Goal: Task Accomplishment & Management: Use online tool/utility

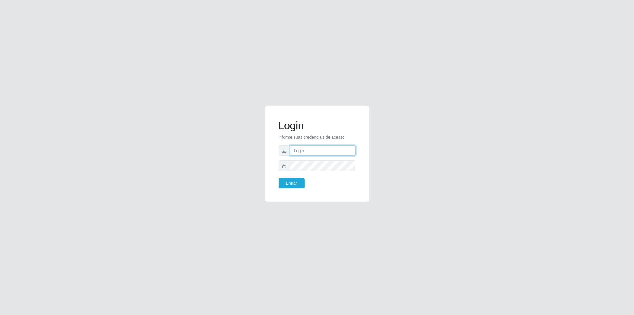
click at [310, 149] on input "text" at bounding box center [323, 150] width 66 height 10
type input "[EMAIL_ADDRESS][PERSON_NAME][DOMAIN_NAME]"
click at [289, 180] on button "Entrar" at bounding box center [292, 183] width 26 height 10
click at [292, 182] on button "Entrar" at bounding box center [292, 183] width 26 height 10
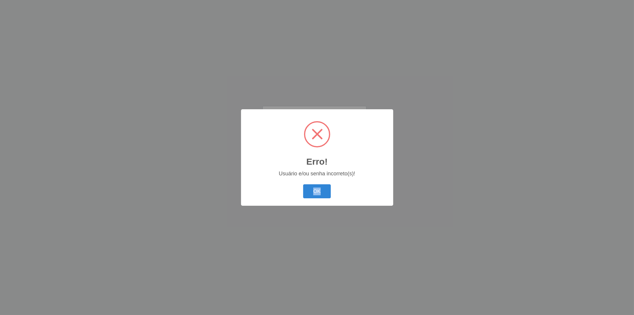
click at [292, 182] on div "Erro! × Usuário e/ou senha incorreto(s)! OK Cancel" at bounding box center [317, 157] width 152 height 96
click at [313, 188] on button "OK" at bounding box center [317, 191] width 28 height 14
click at [316, 187] on button "OK" at bounding box center [317, 191] width 28 height 14
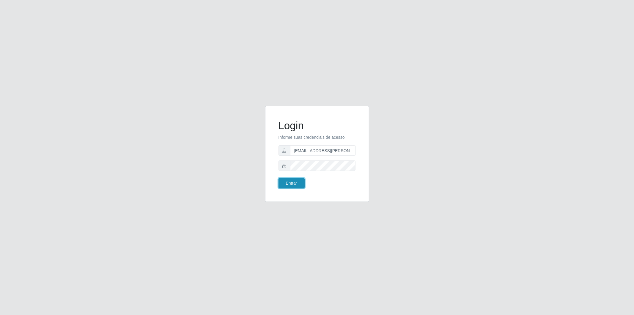
click at [292, 186] on button "Entrar" at bounding box center [292, 183] width 26 height 10
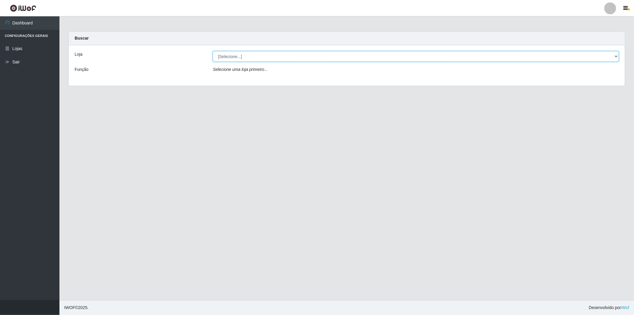
click at [614, 54] on select "[Selecione...] BomQueSó Agreste - Loja 2" at bounding box center [416, 56] width 406 height 10
select select "214"
click at [213, 51] on select "[Selecione...] BomQueSó Agreste - Loja 2" at bounding box center [416, 56] width 406 height 10
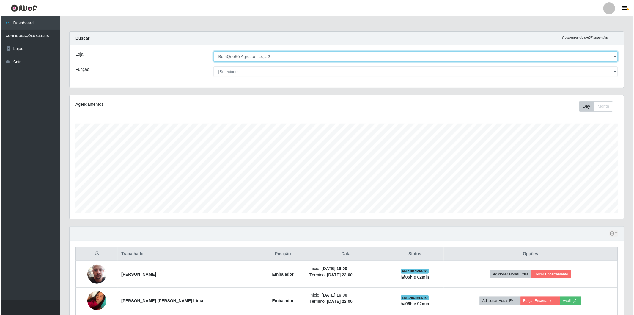
scroll to position [54, 0]
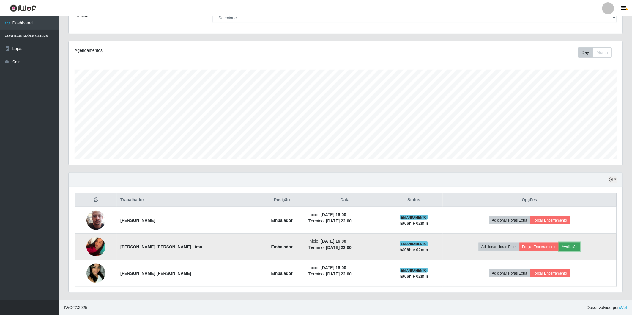
click at [566, 245] on button "Avaliação" at bounding box center [570, 246] width 21 height 8
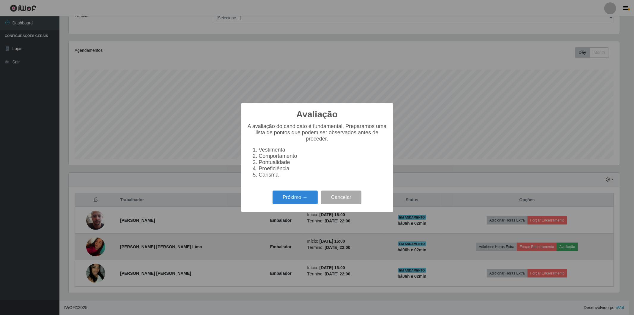
scroll to position [123, 551]
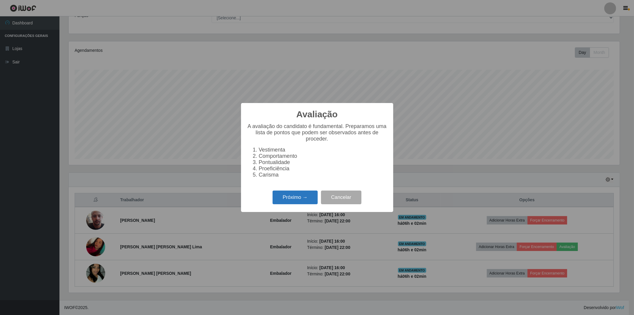
click at [310, 200] on button "Próximo →" at bounding box center [295, 197] width 45 height 14
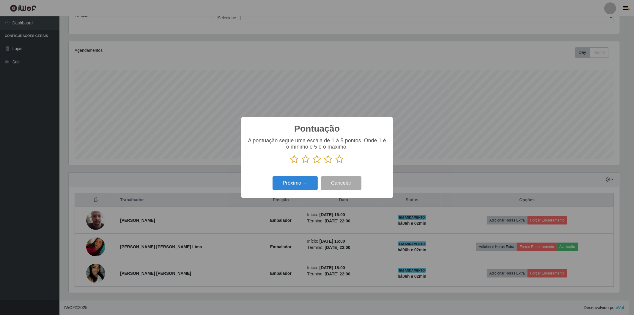
scroll to position [297220, 296792]
click at [340, 160] on icon at bounding box center [340, 159] width 8 height 9
click at [336, 164] on input "radio" at bounding box center [336, 164] width 0 height 0
click at [303, 187] on button "Próximo →" at bounding box center [295, 183] width 45 height 14
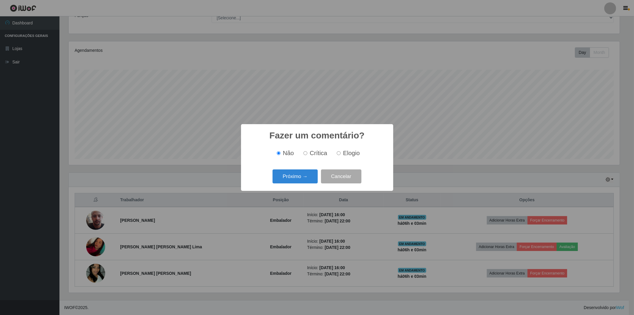
click at [340, 153] on input "Elogio" at bounding box center [339, 153] width 4 height 4
radio input "true"
click at [305, 180] on button "Próximo →" at bounding box center [295, 176] width 45 height 14
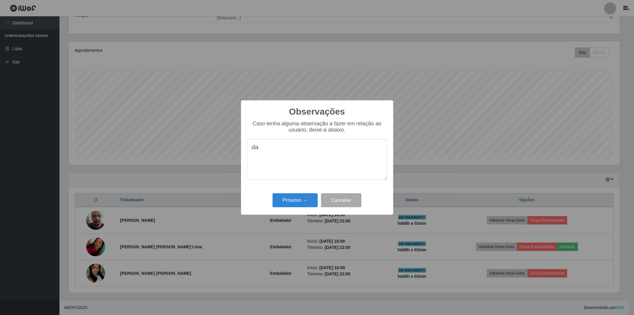
type textarea "d"
type textarea "otima"
click at [285, 204] on button "Próximo →" at bounding box center [295, 200] width 45 height 14
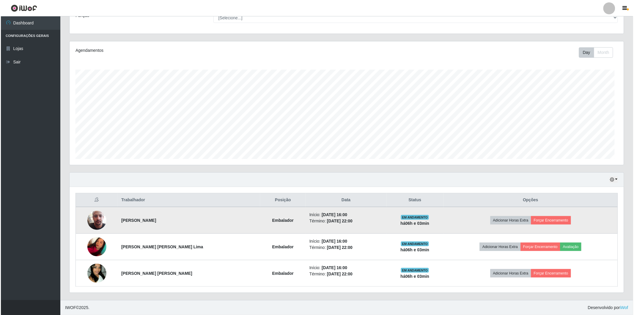
scroll to position [123, 555]
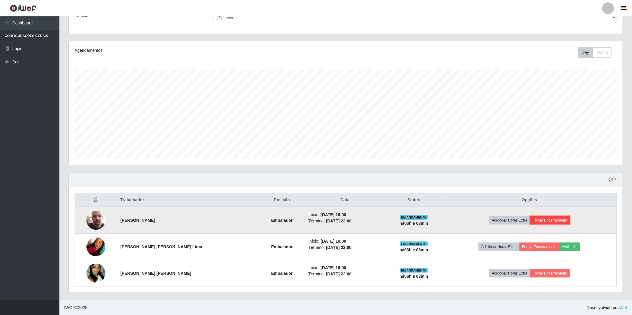
click at [536, 220] on button "Forçar Encerramento" at bounding box center [550, 220] width 40 height 8
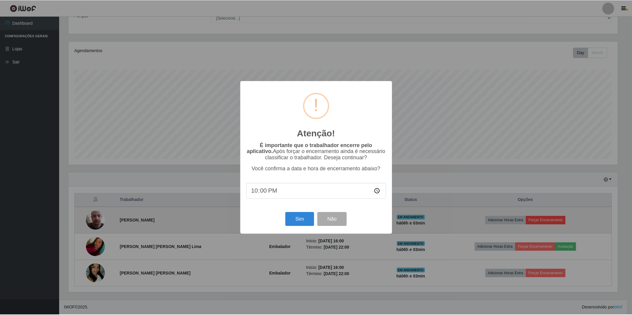
scroll to position [123, 551]
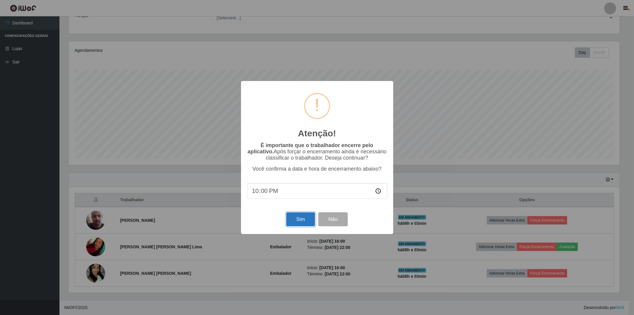
click at [308, 218] on button "Sim" at bounding box center [300, 219] width 29 height 14
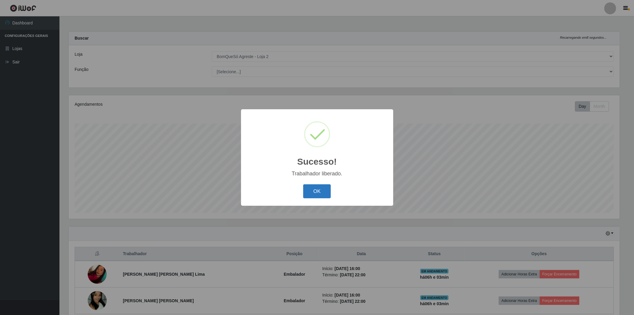
click at [319, 190] on button "OK" at bounding box center [317, 191] width 28 height 14
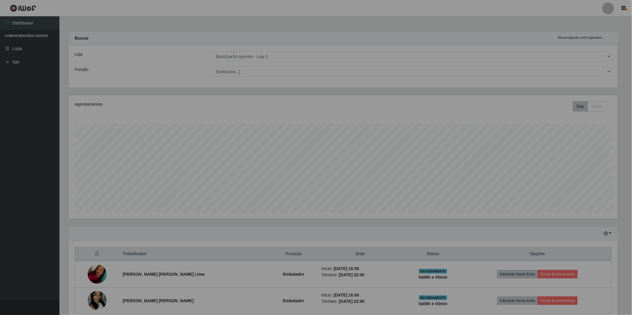
scroll to position [123, 555]
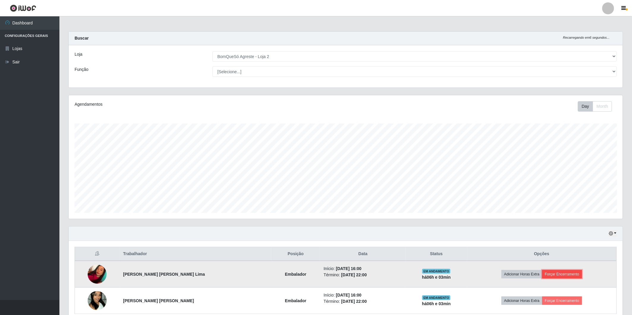
click at [554, 274] on button "Forçar Encerramento" at bounding box center [563, 274] width 40 height 8
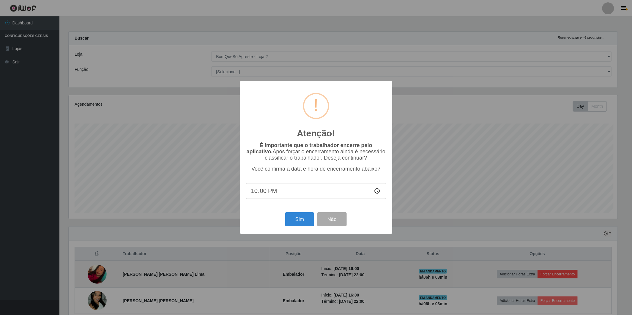
scroll to position [123, 551]
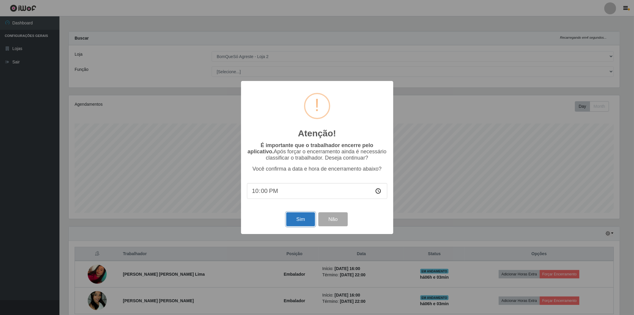
click at [304, 221] on button "Sim" at bounding box center [300, 219] width 29 height 14
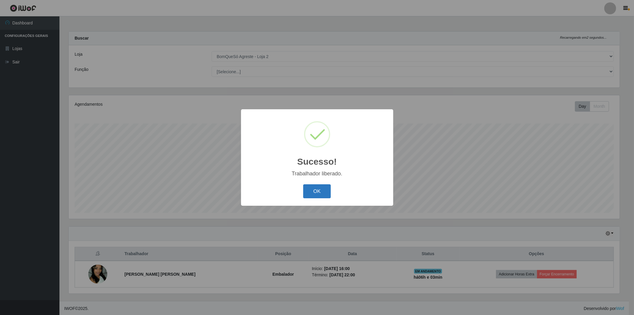
click at [321, 194] on button "OK" at bounding box center [317, 191] width 28 height 14
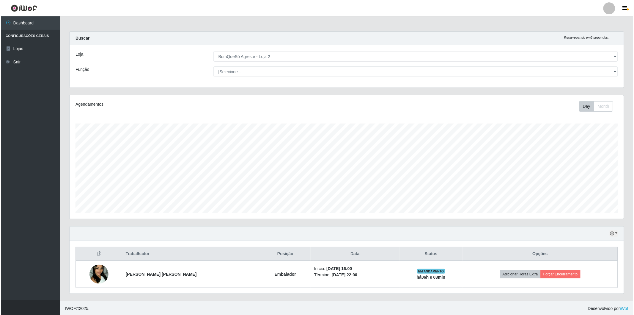
scroll to position [123, 555]
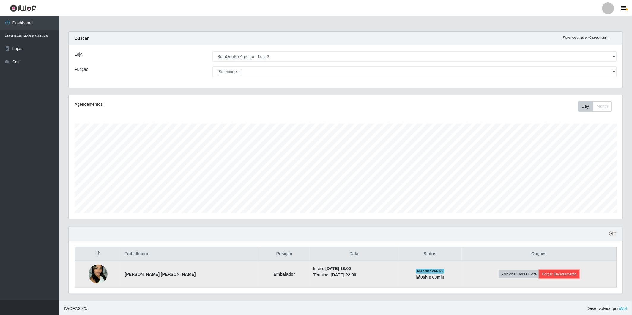
click at [554, 275] on button "Forçar Encerramento" at bounding box center [560, 274] width 40 height 8
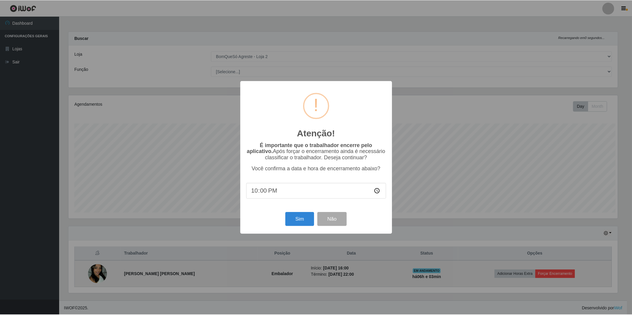
scroll to position [123, 551]
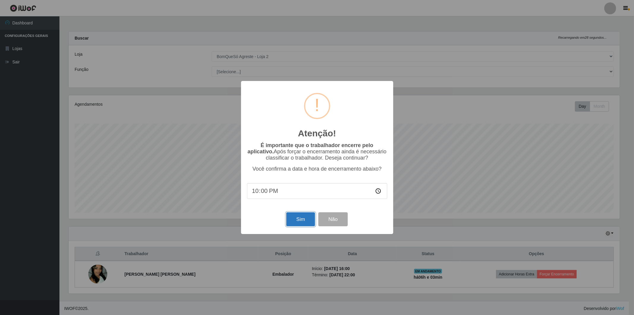
click at [303, 223] on button "Sim" at bounding box center [300, 219] width 29 height 14
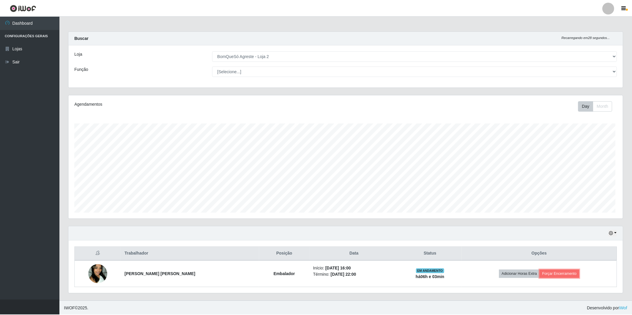
scroll to position [0, 0]
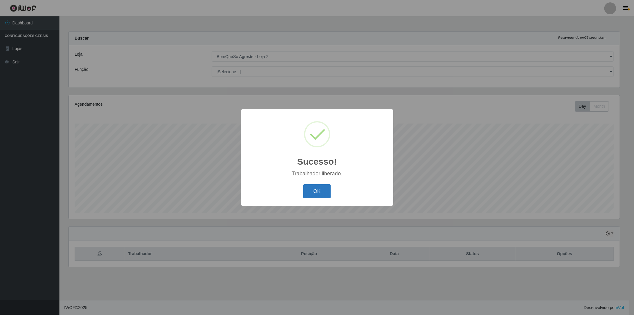
click at [314, 192] on button "OK" at bounding box center [317, 191] width 28 height 14
